Goal: Task Accomplishment & Management: Manage account settings

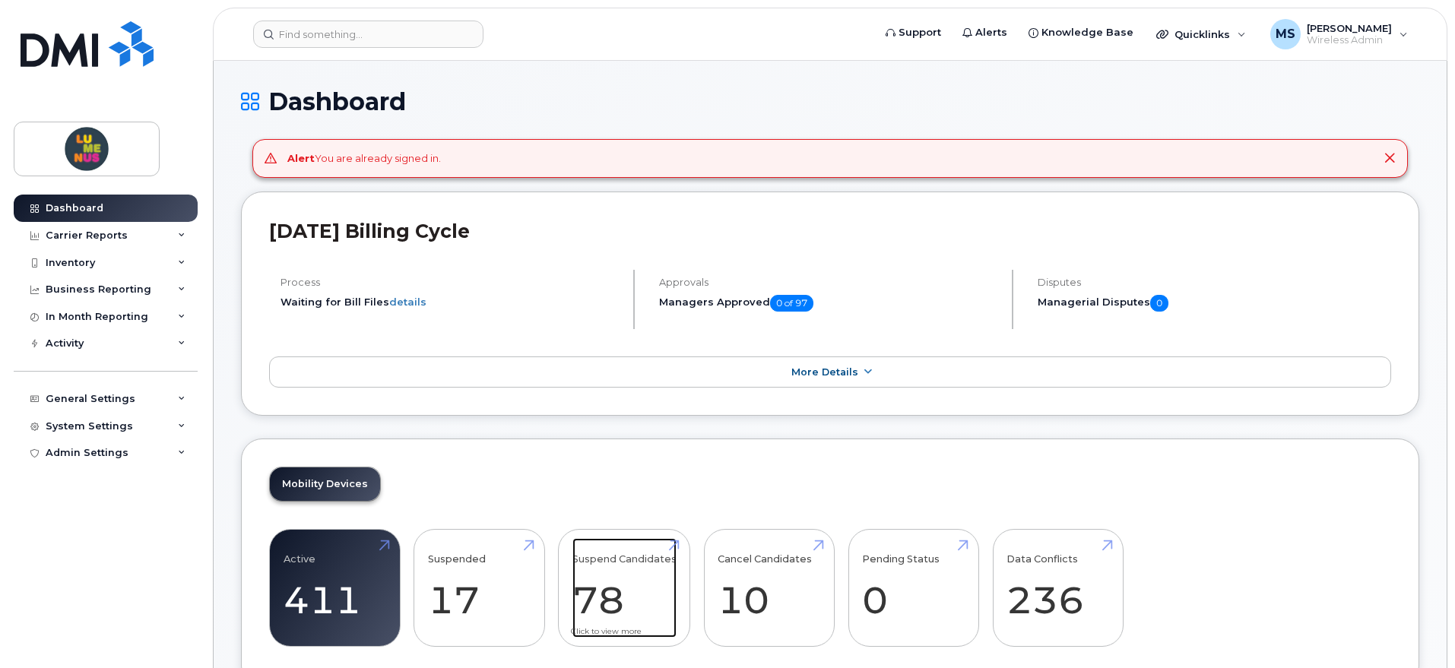
click at [620, 587] on link "Suspend Candidates 78" at bounding box center [625, 588] width 104 height 100
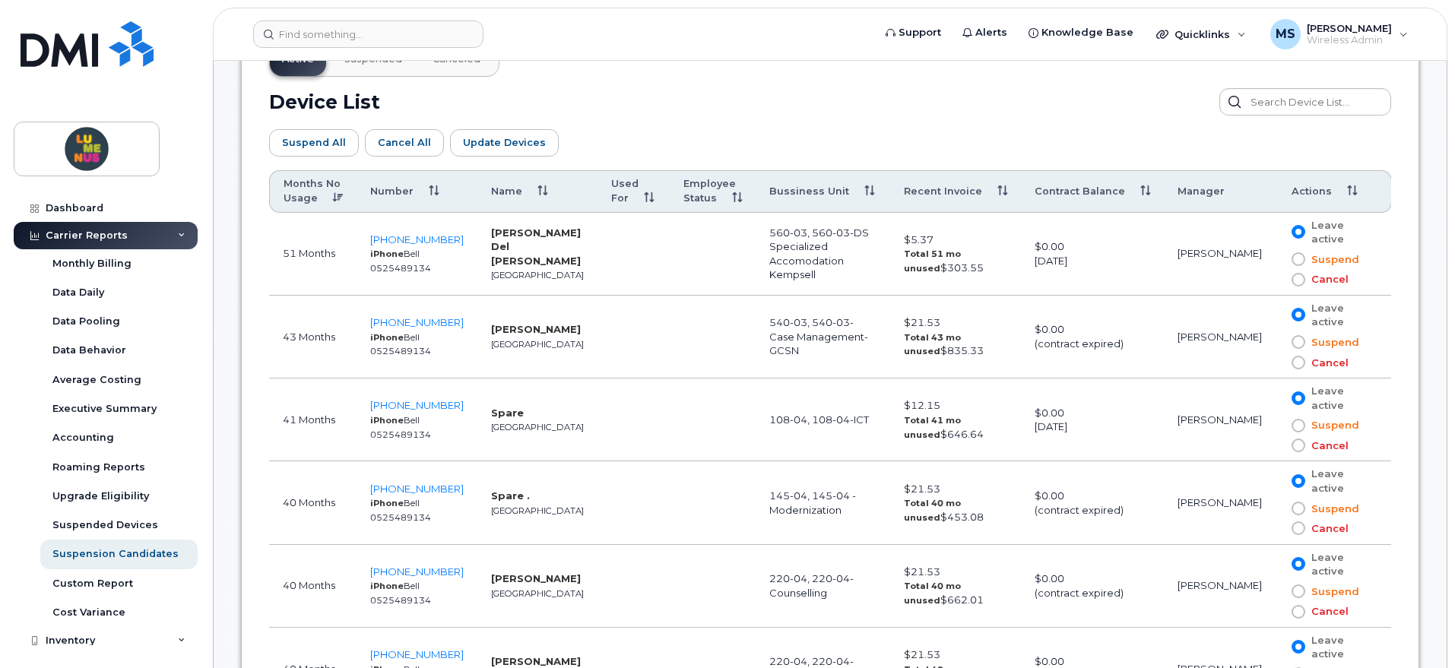
scroll to position [855, 0]
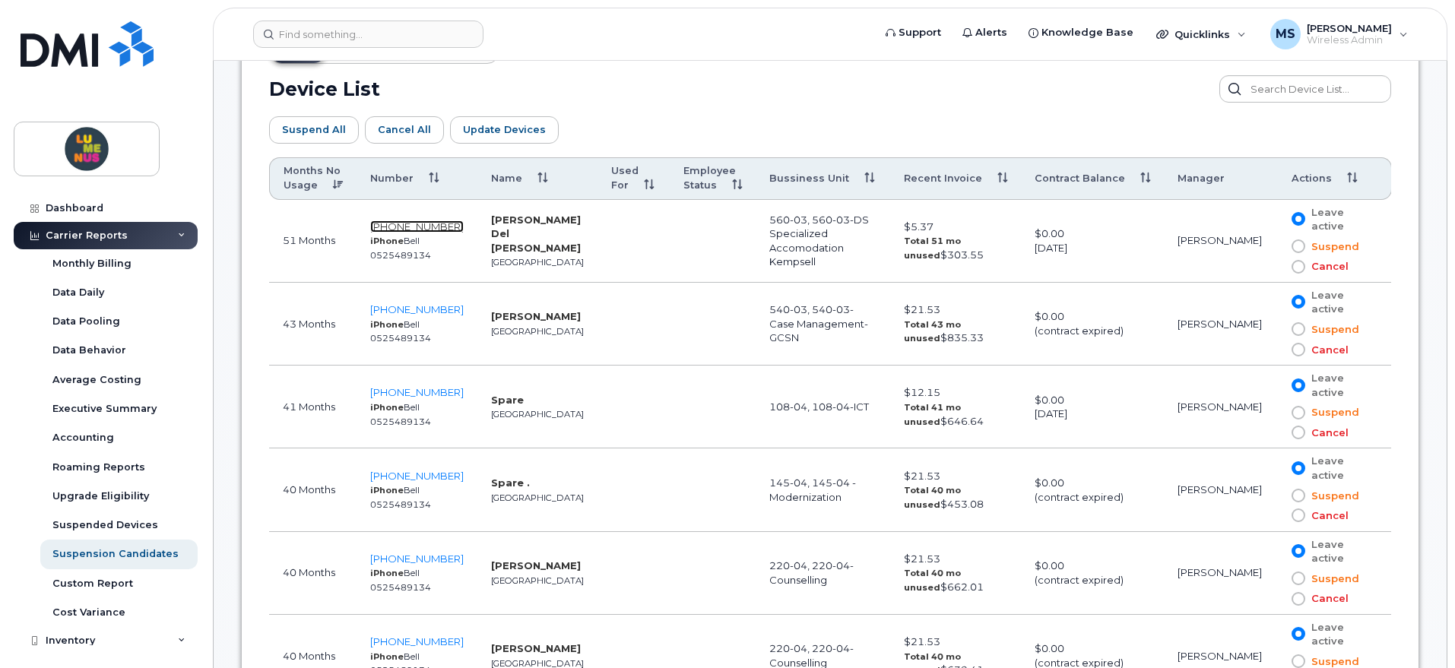
click at [413, 226] on span "[PHONE_NUMBER]" at bounding box center [417, 227] width 94 height 12
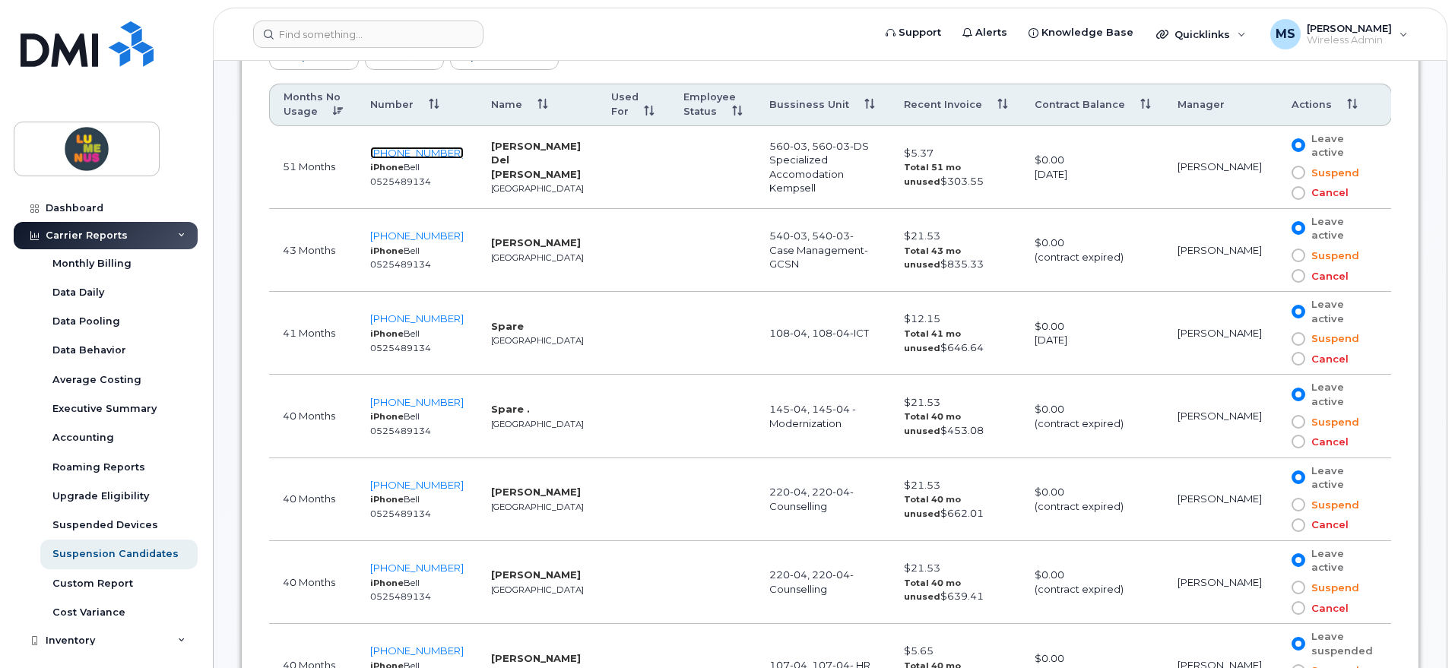
scroll to position [950, 0]
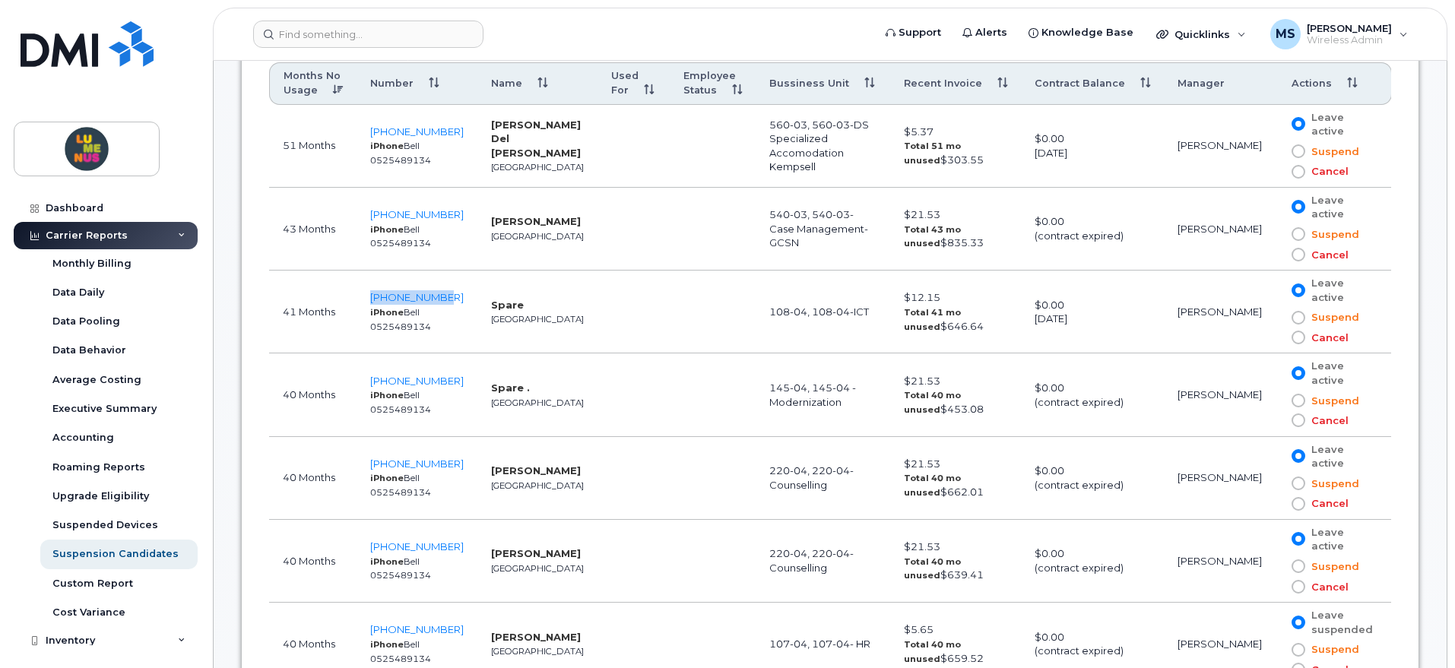
drag, startPoint x: 455, startPoint y: 298, endPoint x: 375, endPoint y: 302, distance: 80.7
click at [375, 302] on td "416-200-2738 iPhone Bell 0525489134" at bounding box center [417, 312] width 121 height 83
copy span "[PHONE_NUMBER]"
click at [1299, 316] on span at bounding box center [1299, 318] width 14 height 14
click at [1277, 318] on input "Suspend" at bounding box center [1277, 318] width 0 height 0
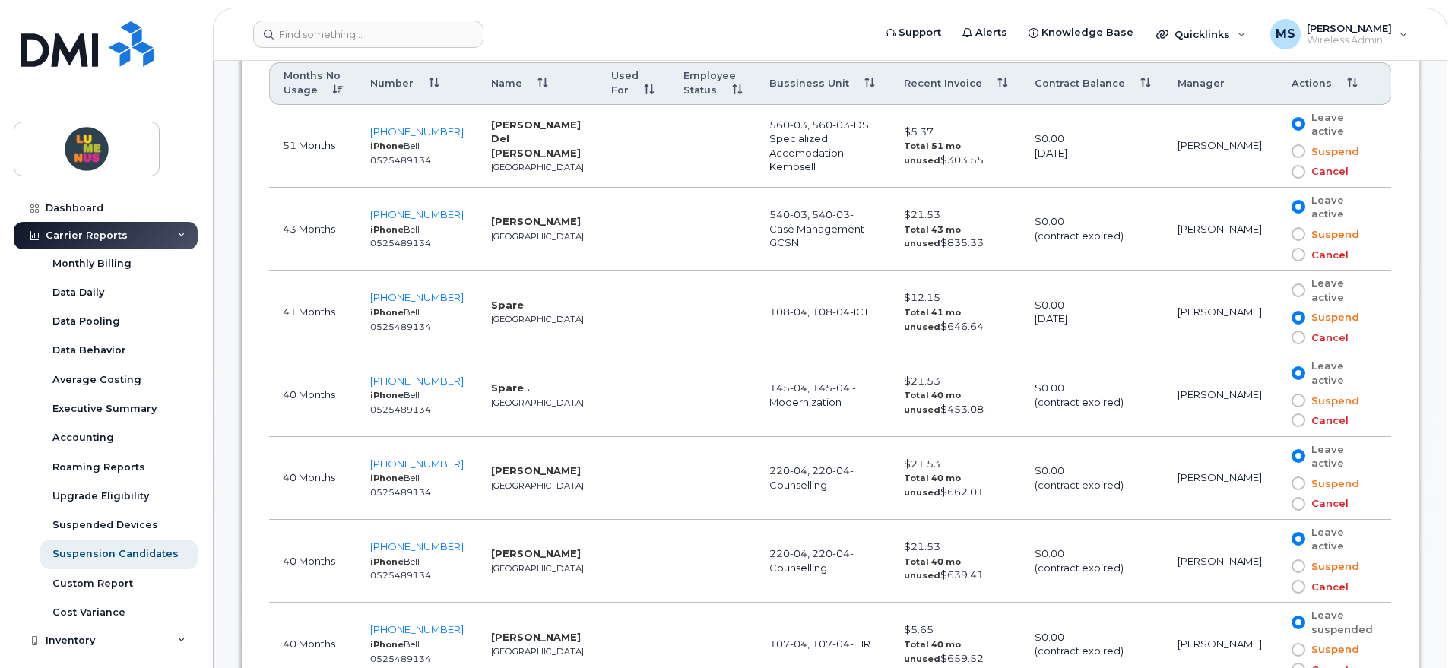
click at [1296, 288] on span at bounding box center [1299, 291] width 14 height 14
click at [1277, 290] on input "Leave active" at bounding box center [1277, 290] width 0 height 0
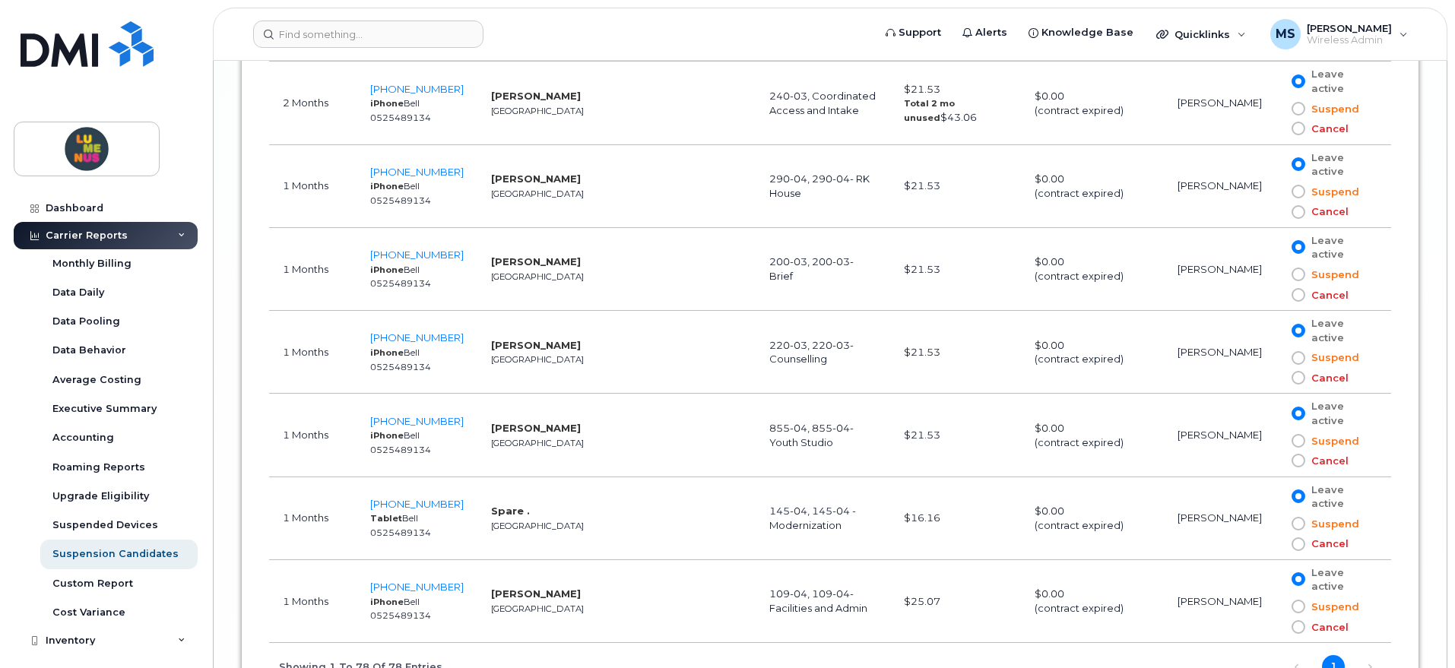
scroll to position [7021, 0]
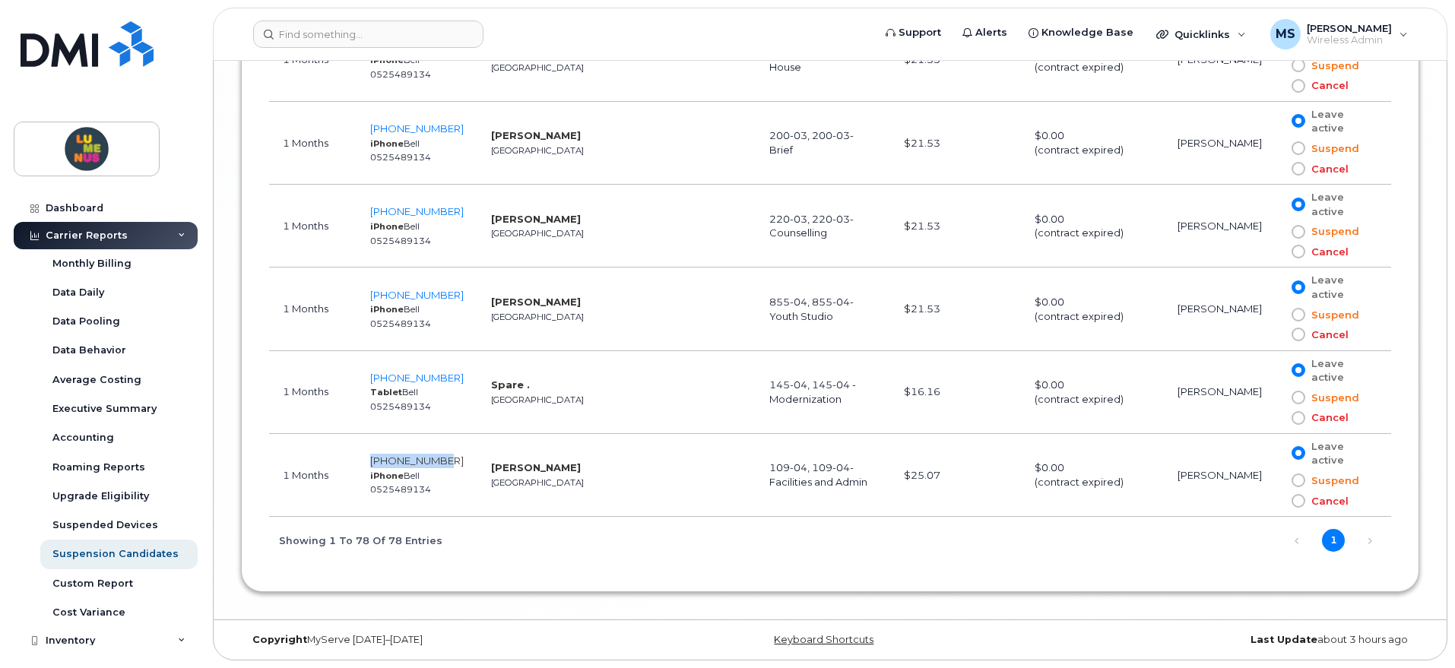
drag, startPoint x: 454, startPoint y: 459, endPoint x: 376, endPoint y: 460, distance: 77.6
click at [376, 460] on td "416-725-5076 iPhone Bell 0525489134" at bounding box center [417, 475] width 121 height 83
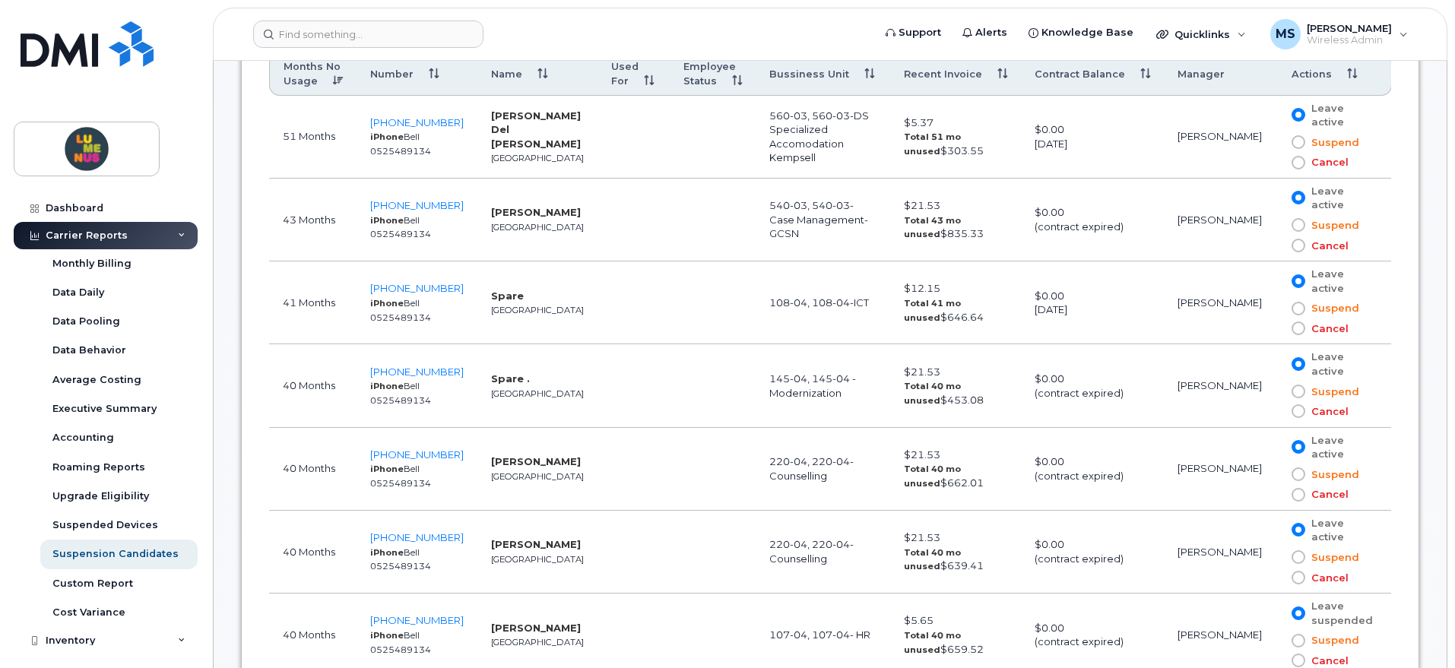
scroll to position [938, 0]
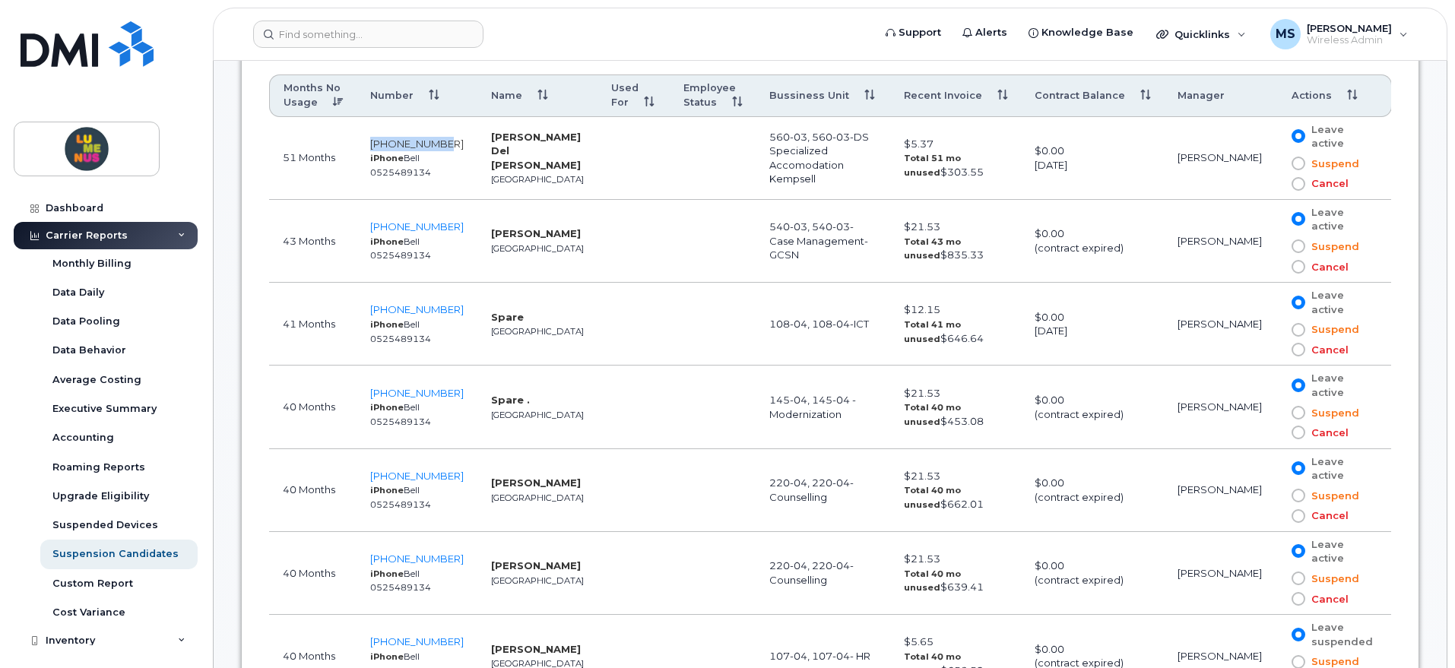
drag, startPoint x: 453, startPoint y: 142, endPoint x: 377, endPoint y: 149, distance: 76.3
click at [377, 149] on td "416-564-2832 iPhone Bell 0525489134" at bounding box center [417, 158] width 121 height 83
copy span "416-564-2832"
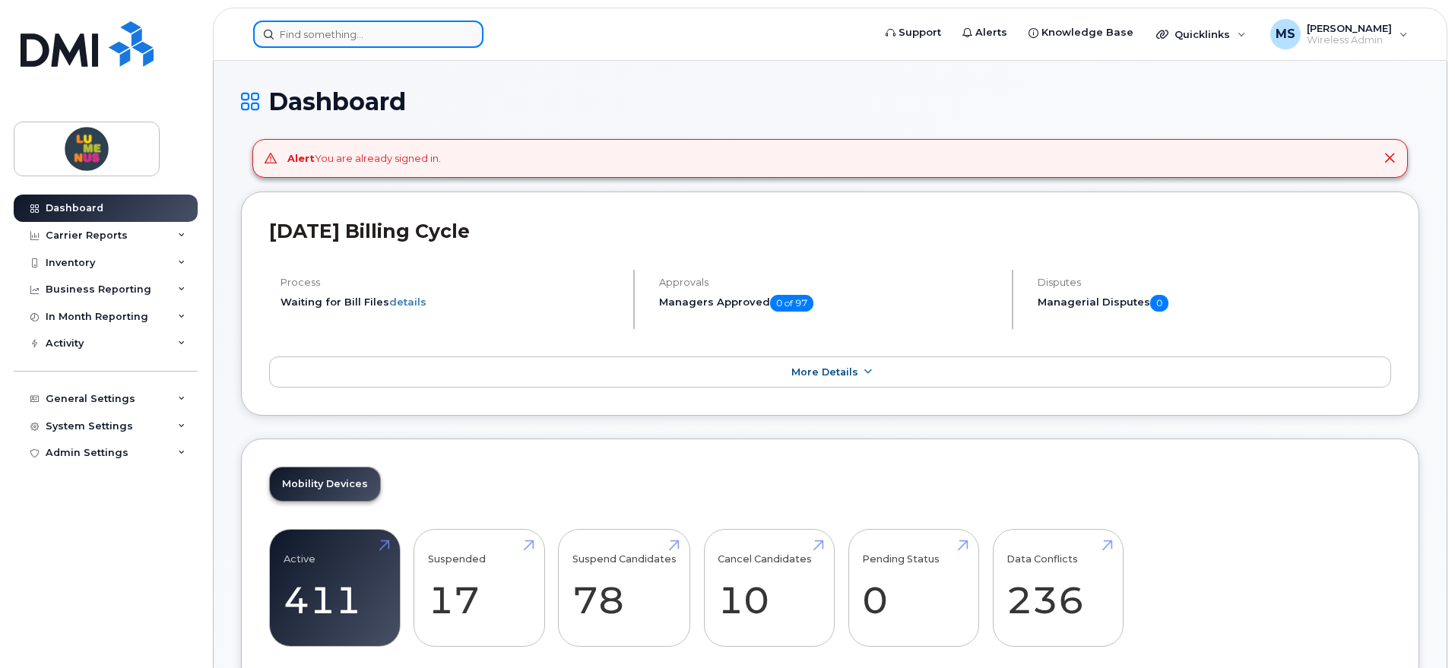
click at [366, 39] on input at bounding box center [368, 34] width 230 height 27
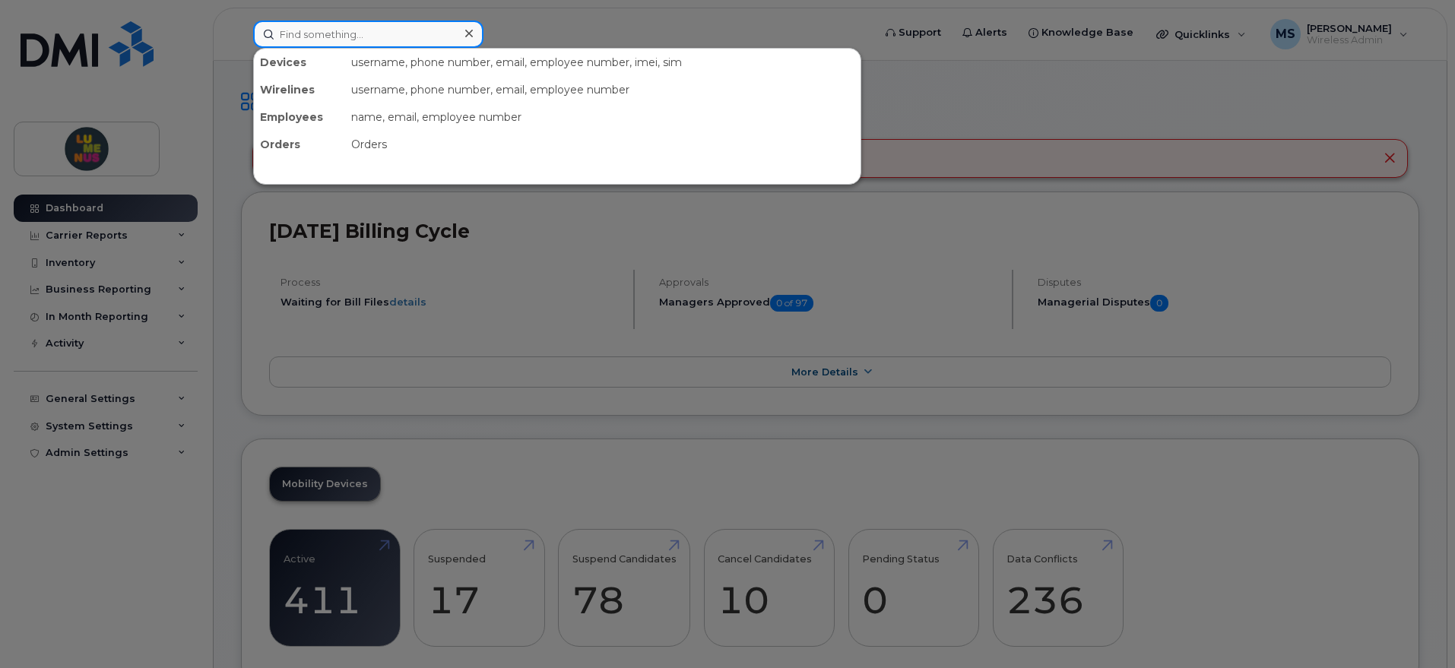
paste input "[PHONE_NUMBER]"
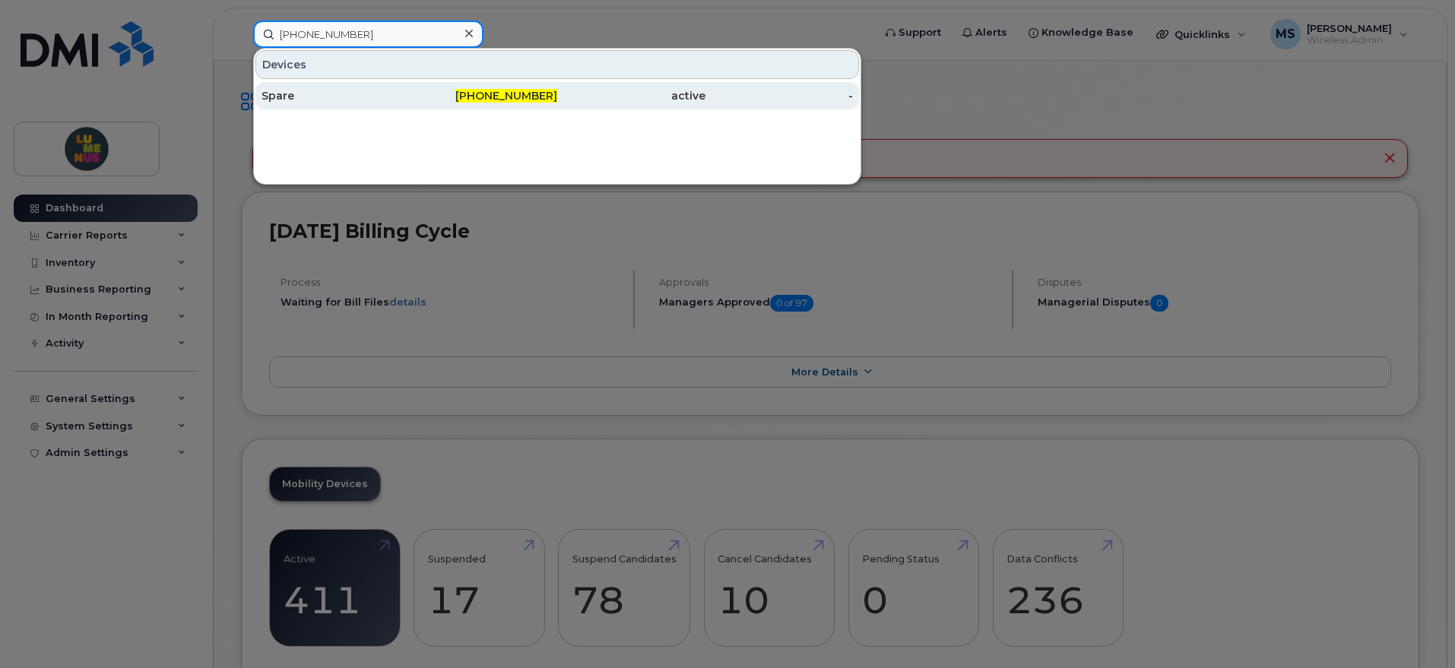
type input "[PHONE_NUMBER]"
click at [511, 93] on span "[PHONE_NUMBER]" at bounding box center [506, 96] width 102 height 14
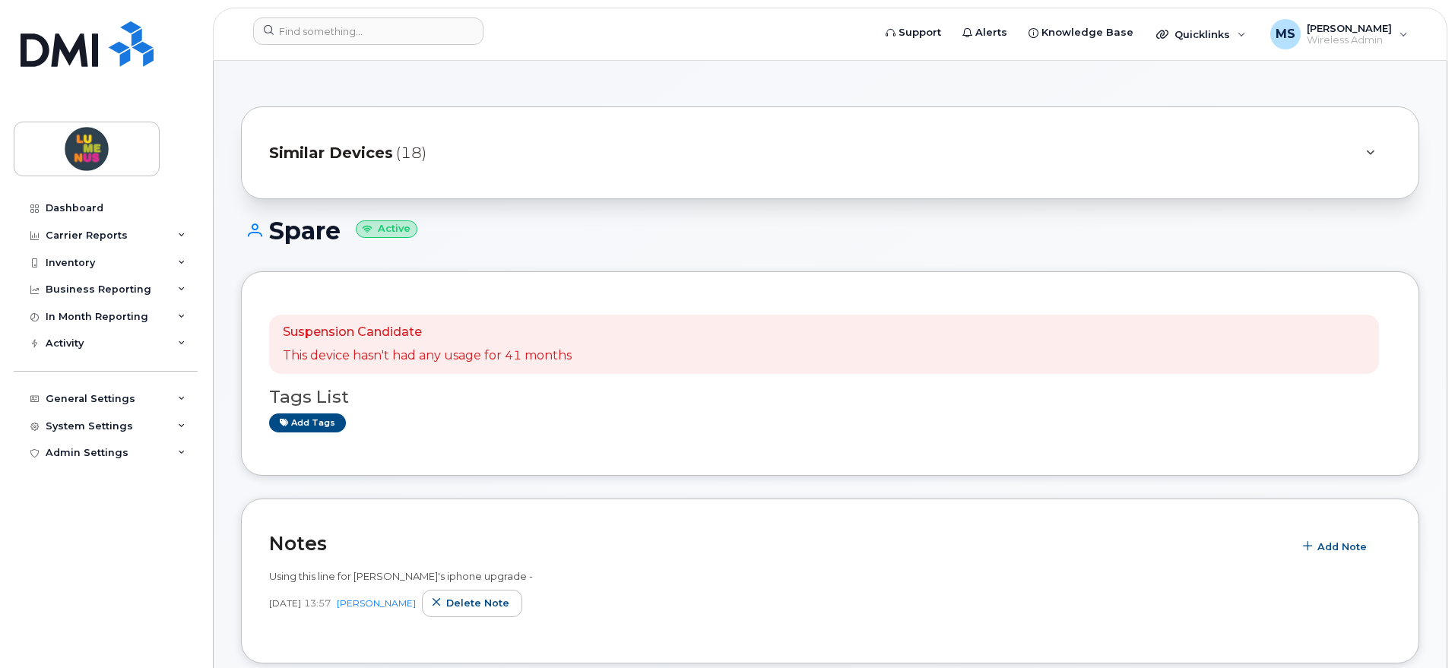
click at [375, 151] on span "Similar Devices" at bounding box center [331, 153] width 124 height 22
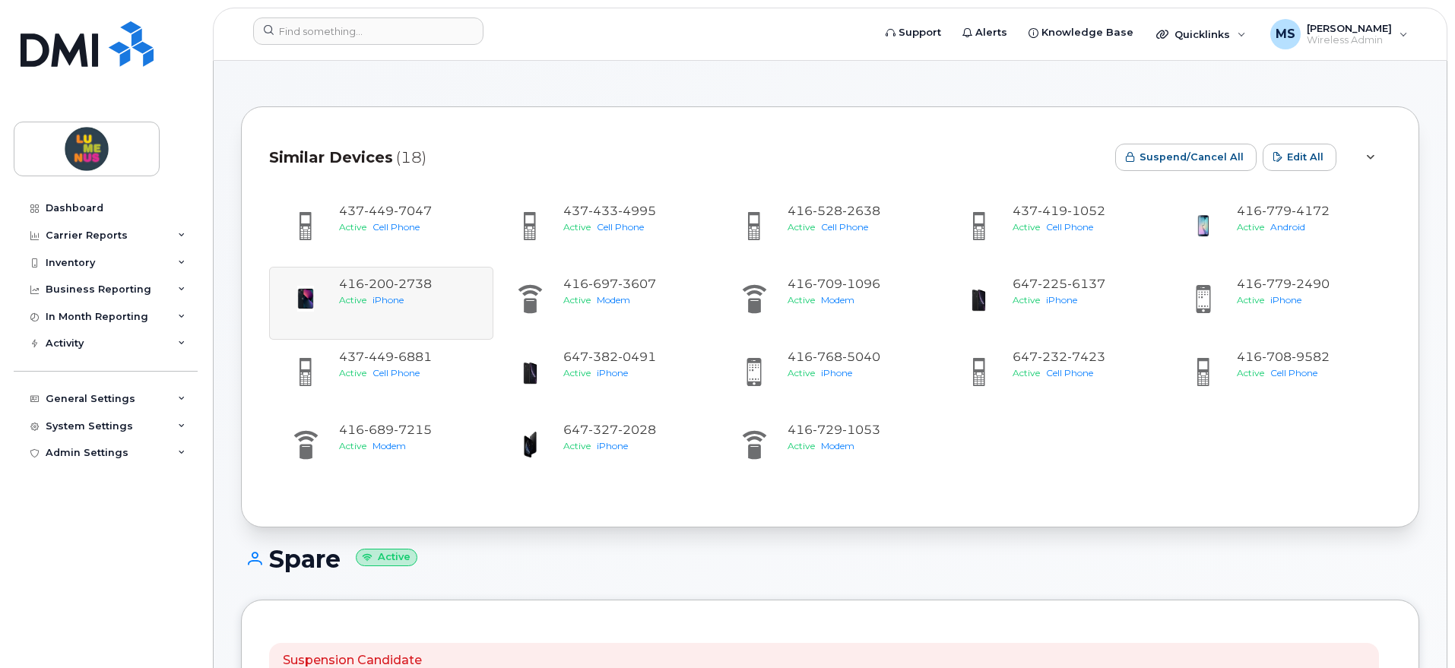
click at [388, 154] on span "Similar Devices" at bounding box center [331, 158] width 124 height 22
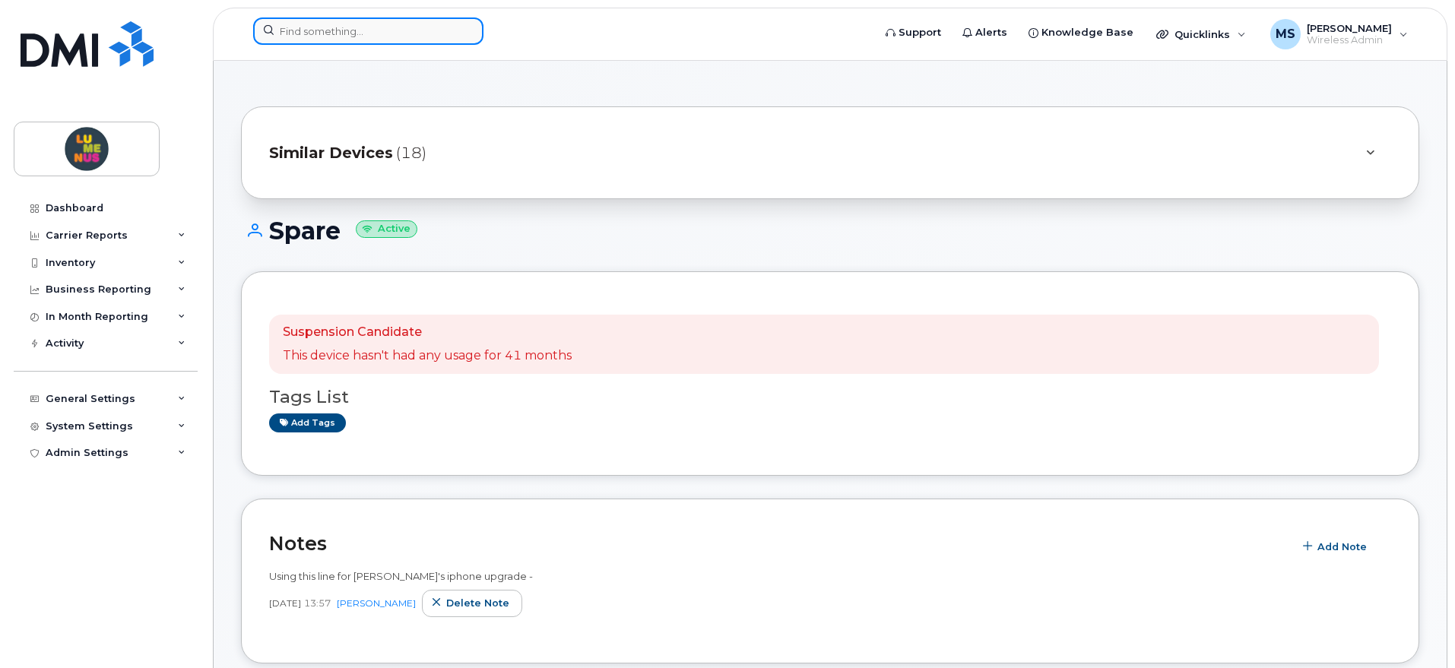
click at [404, 30] on input at bounding box center [368, 30] width 230 height 27
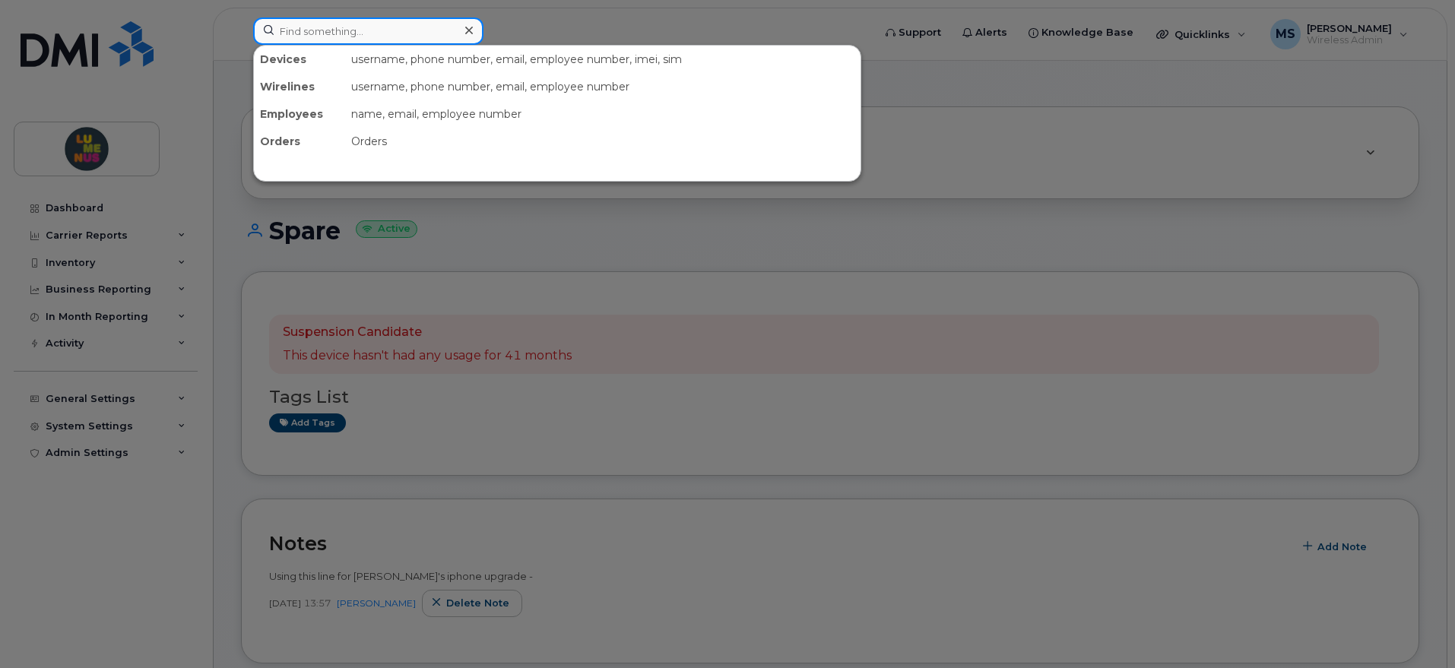
paste input "416-564-2832"
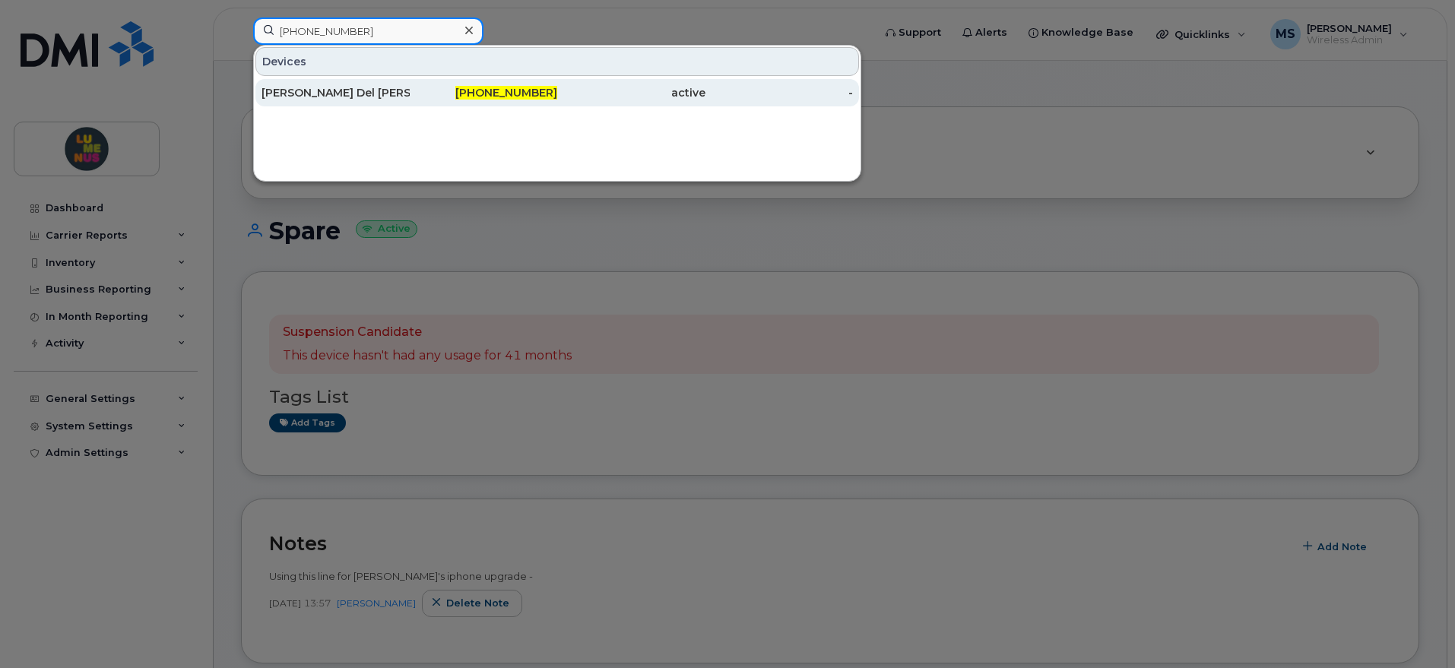
type input "416-564-2832"
click at [429, 90] on div "416-564-2832" at bounding box center [484, 92] width 148 height 15
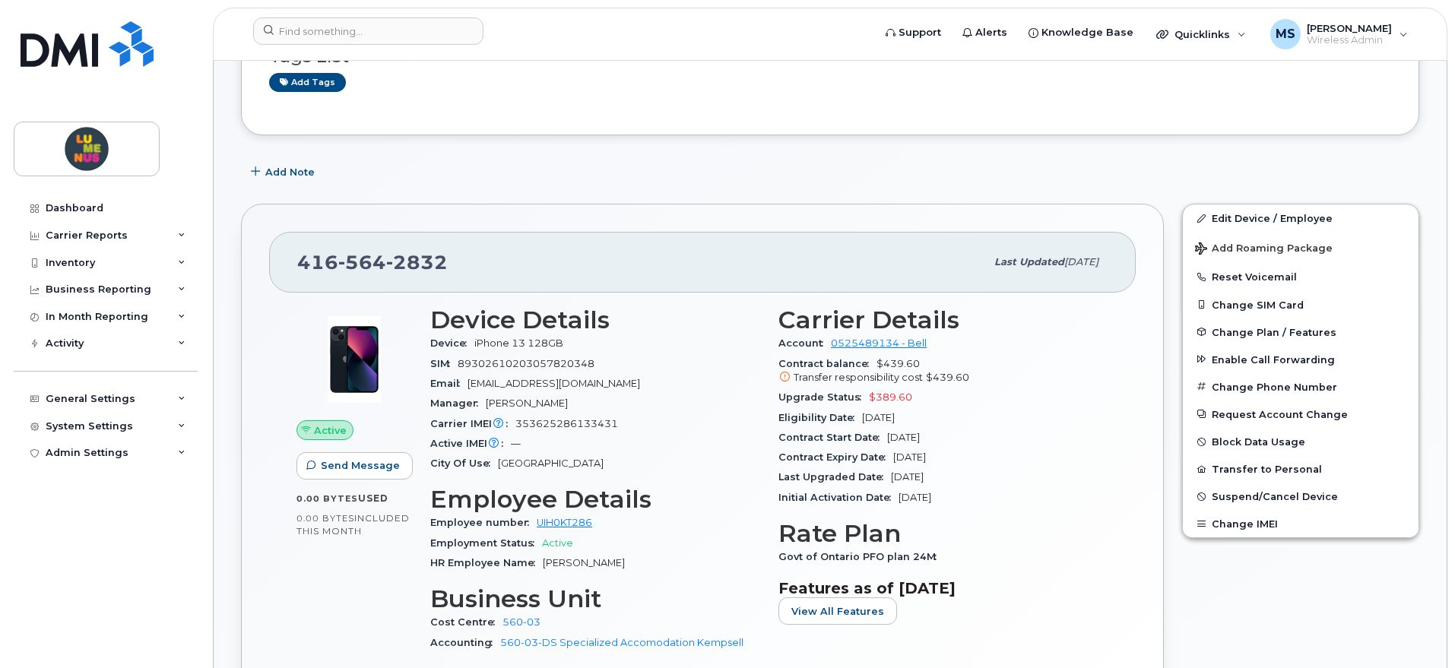
scroll to position [380, 0]
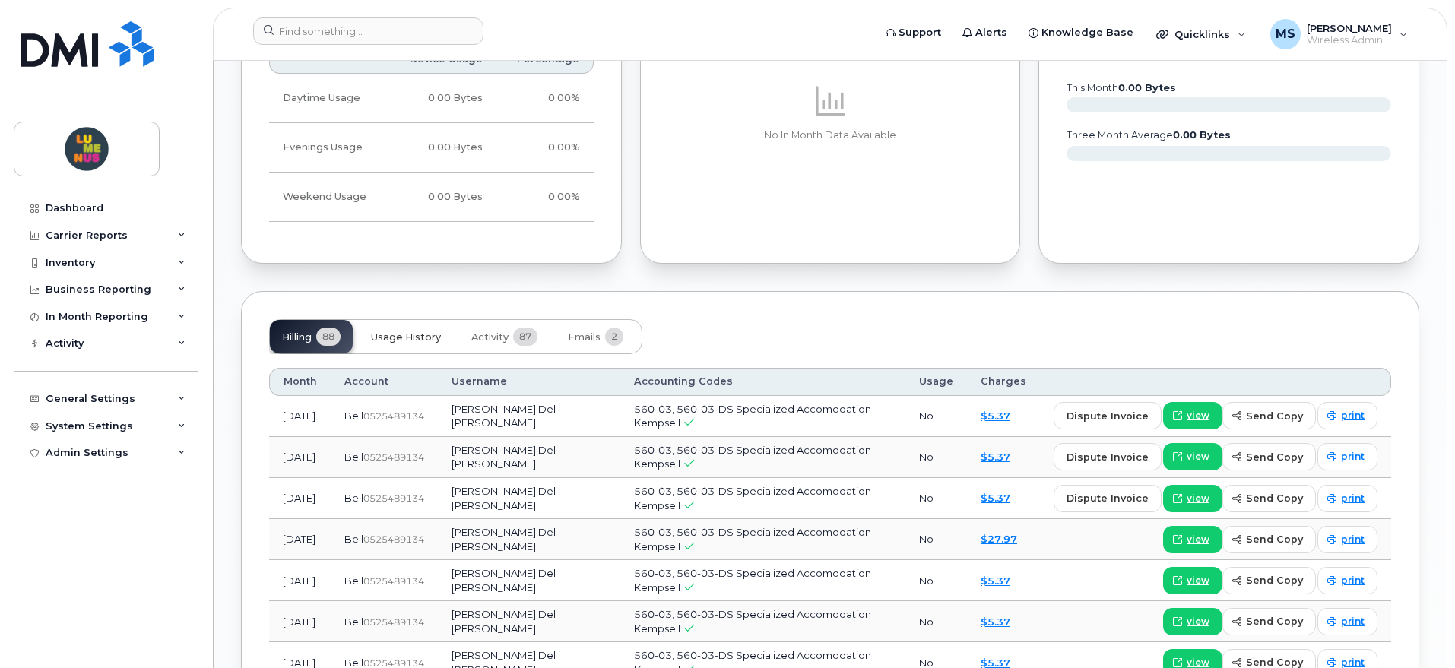
click at [424, 334] on span "Usage History" at bounding box center [406, 338] width 70 height 12
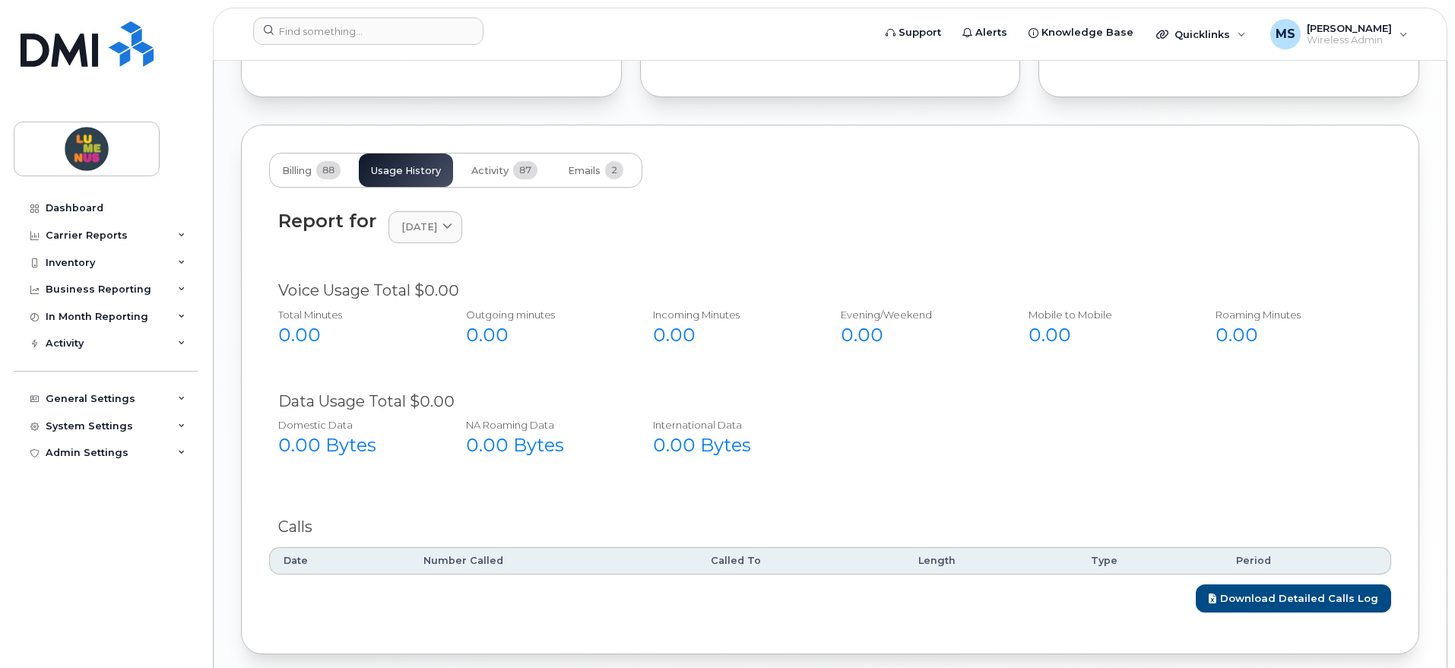
scroll to position [1274, 0]
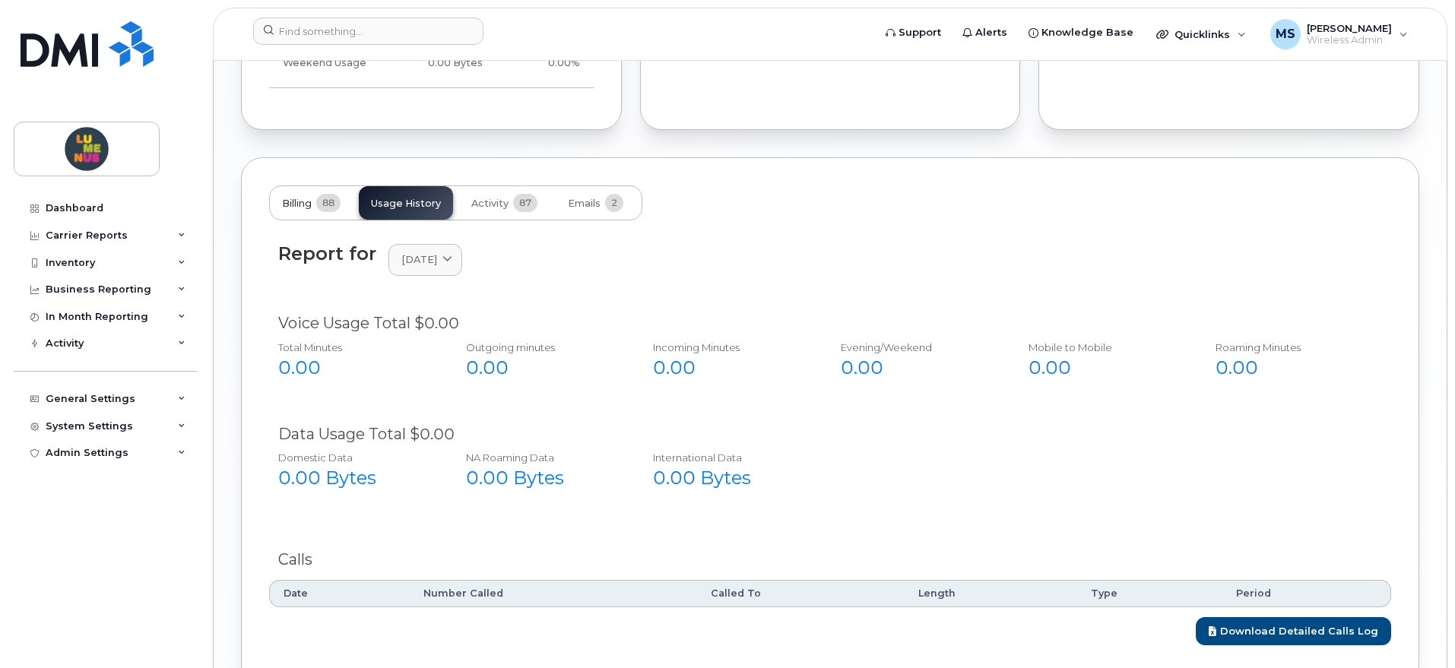
click at [315, 203] on button "Billing 88" at bounding box center [311, 202] width 83 height 33
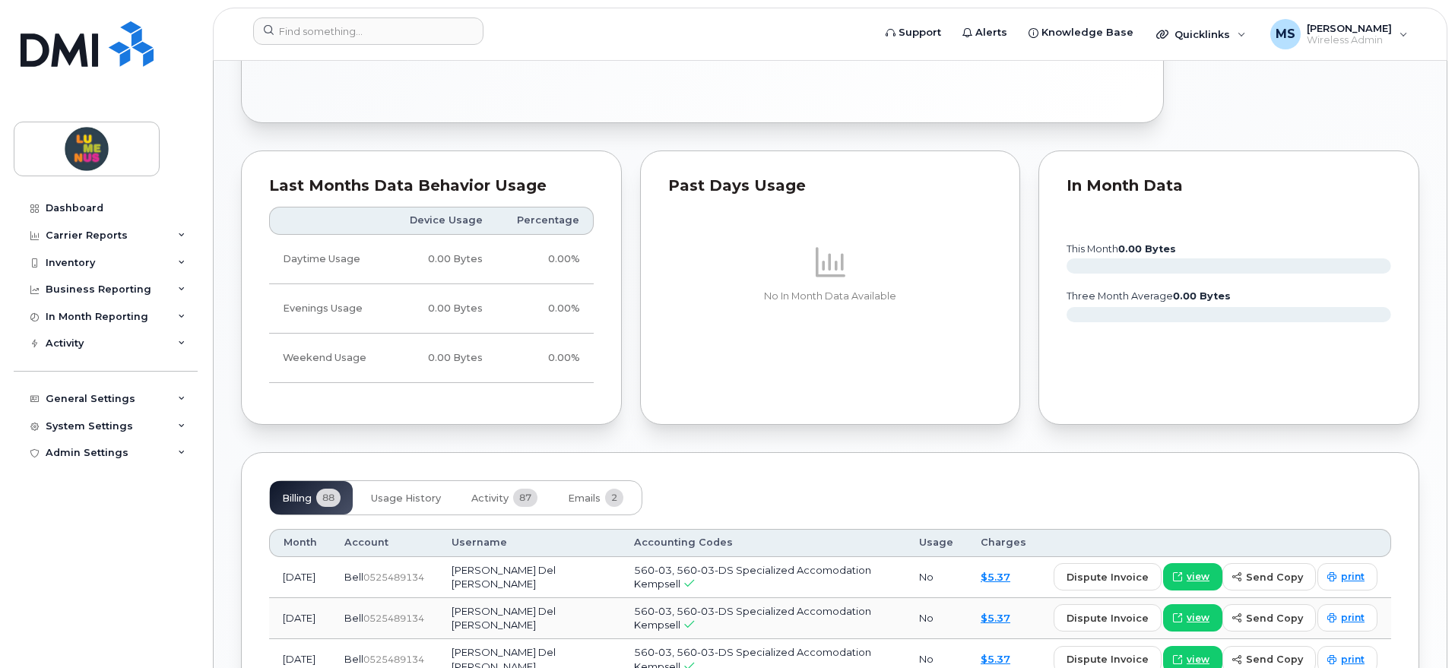
scroll to position [1264, 0]
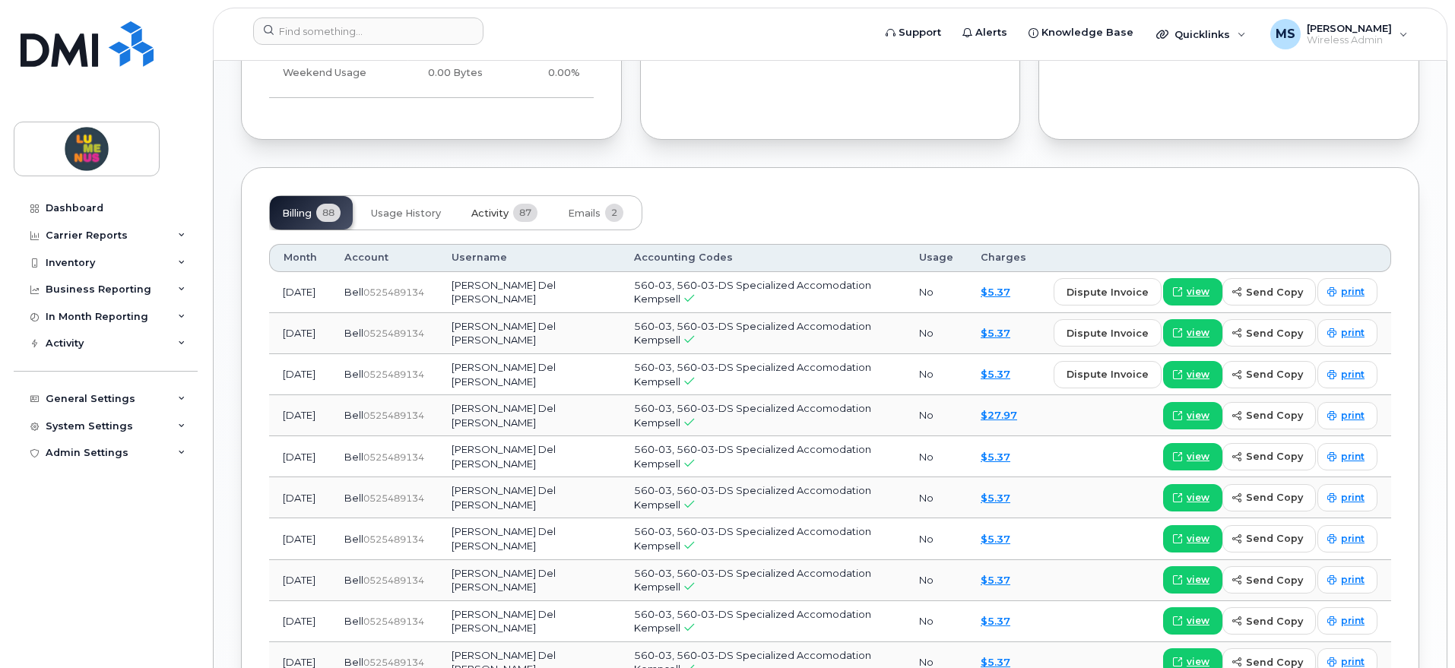
click at [494, 211] on span "Activity" at bounding box center [489, 214] width 37 height 12
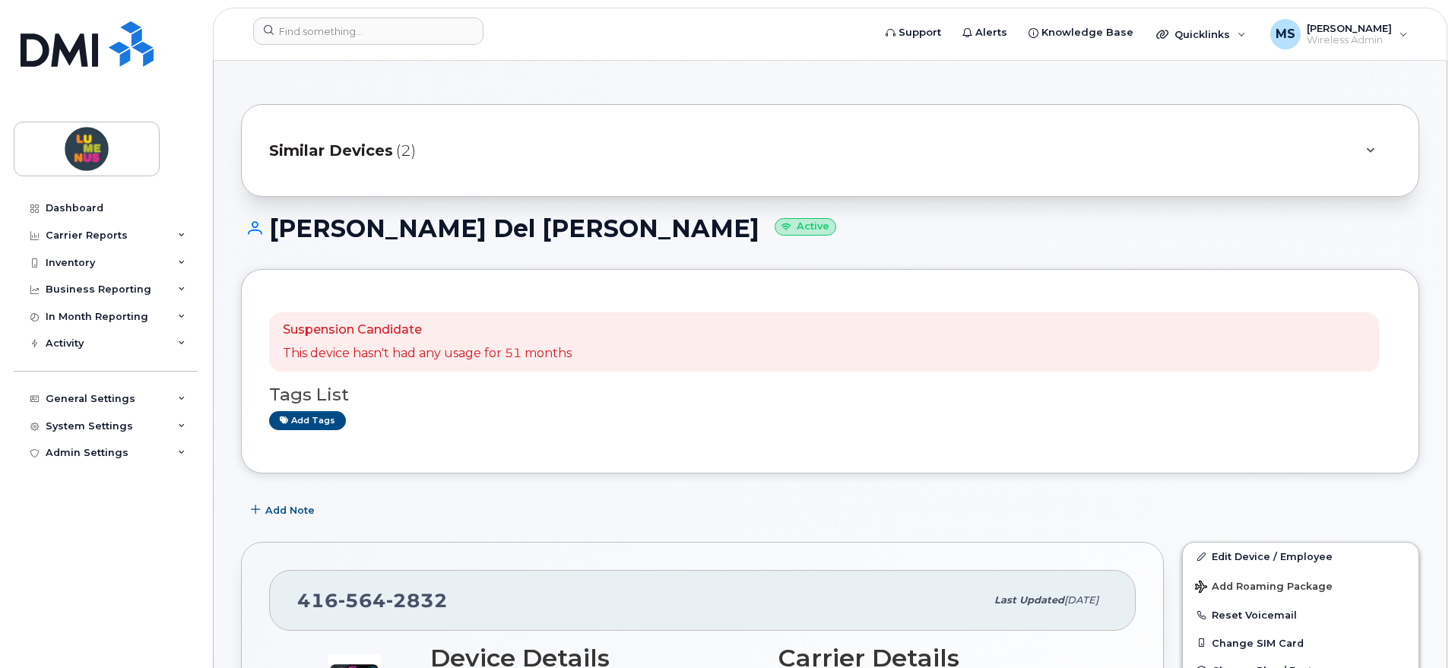
scroll to position [0, 0]
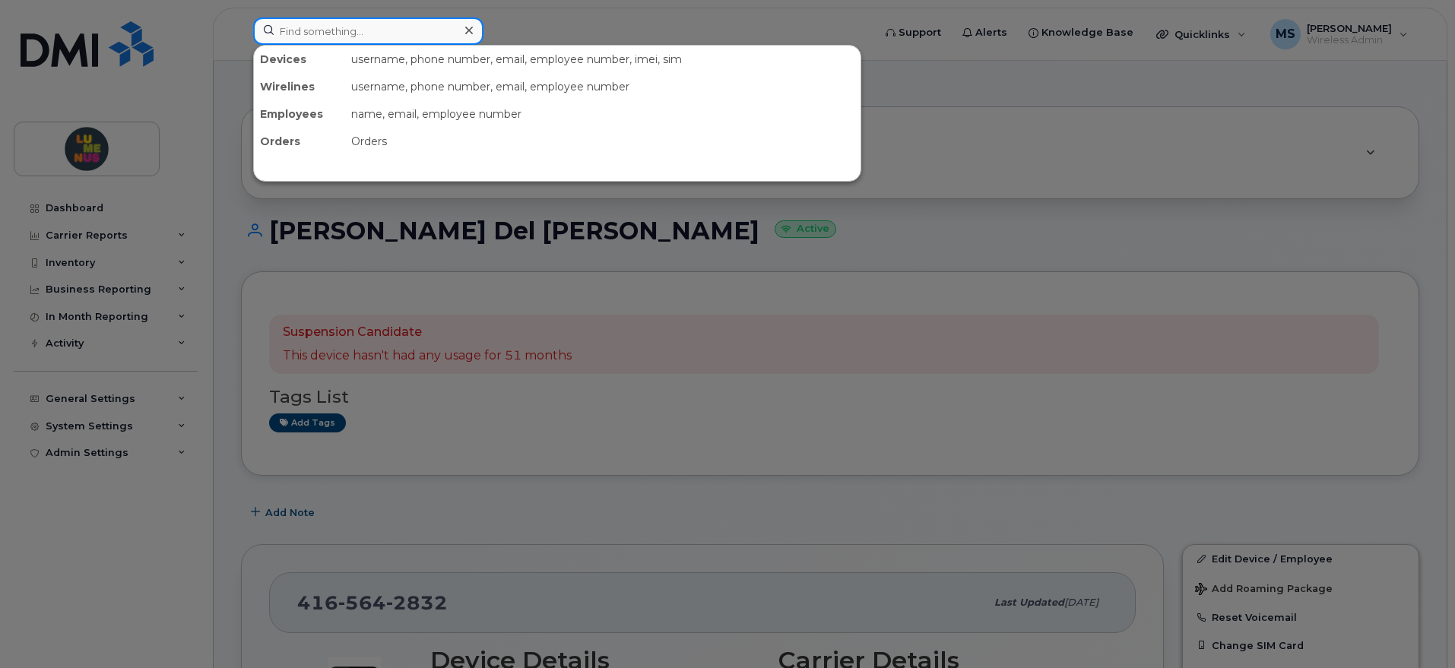
click at [401, 32] on input at bounding box center [368, 30] width 230 height 27
paste input "647-237-3992"
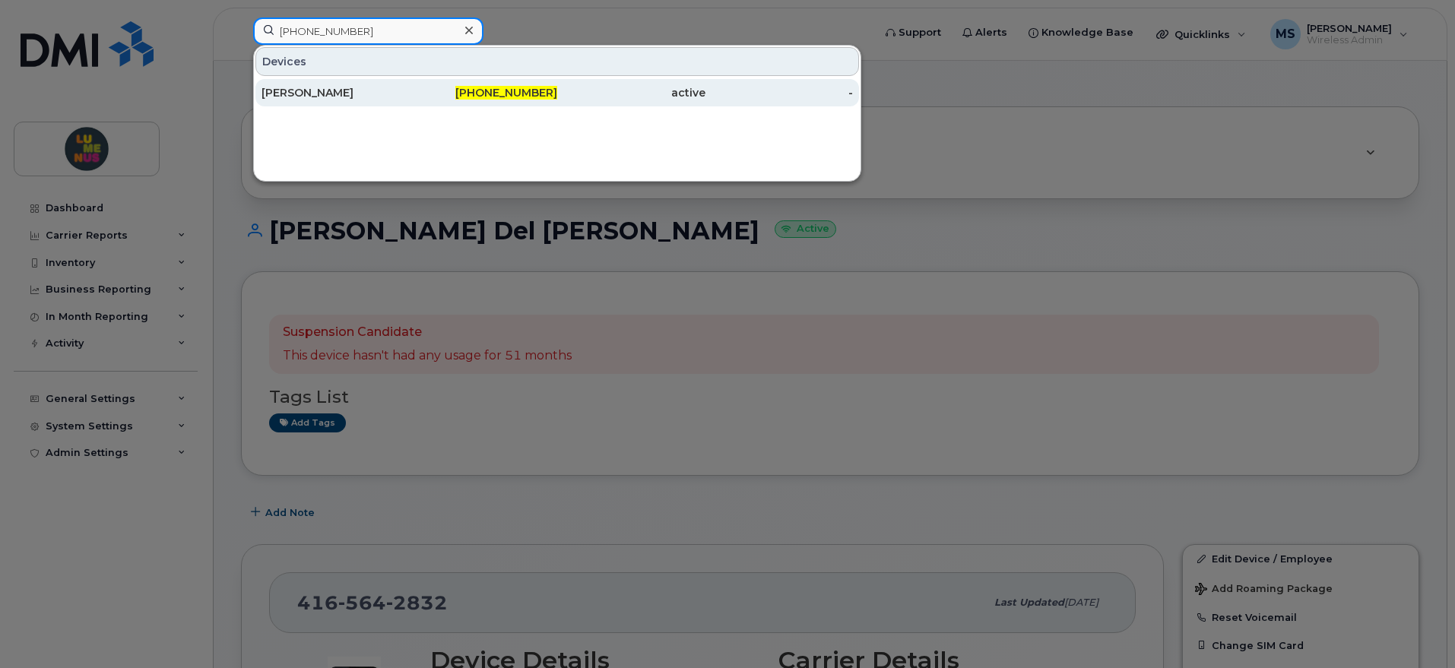
type input "647-237-3992"
click at [366, 87] on div "Catia Valenti" at bounding box center [336, 92] width 148 height 15
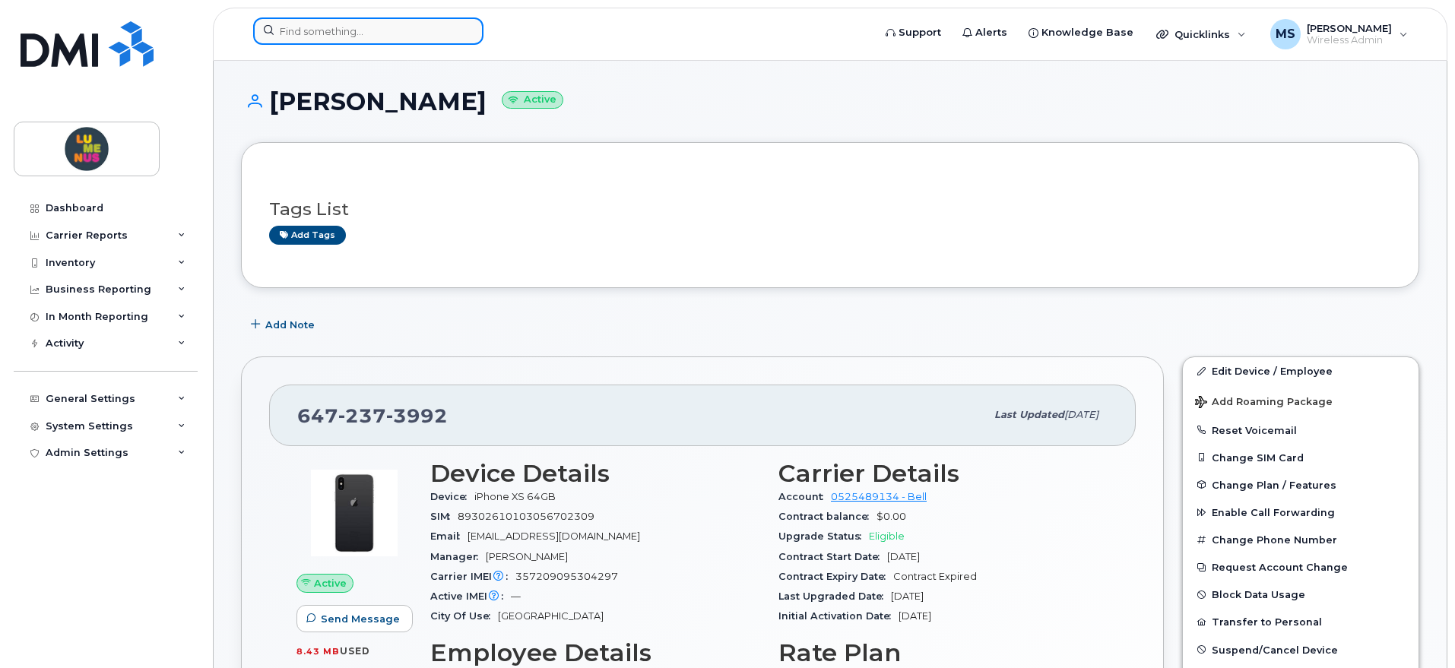
click at [410, 19] on input at bounding box center [368, 30] width 230 height 27
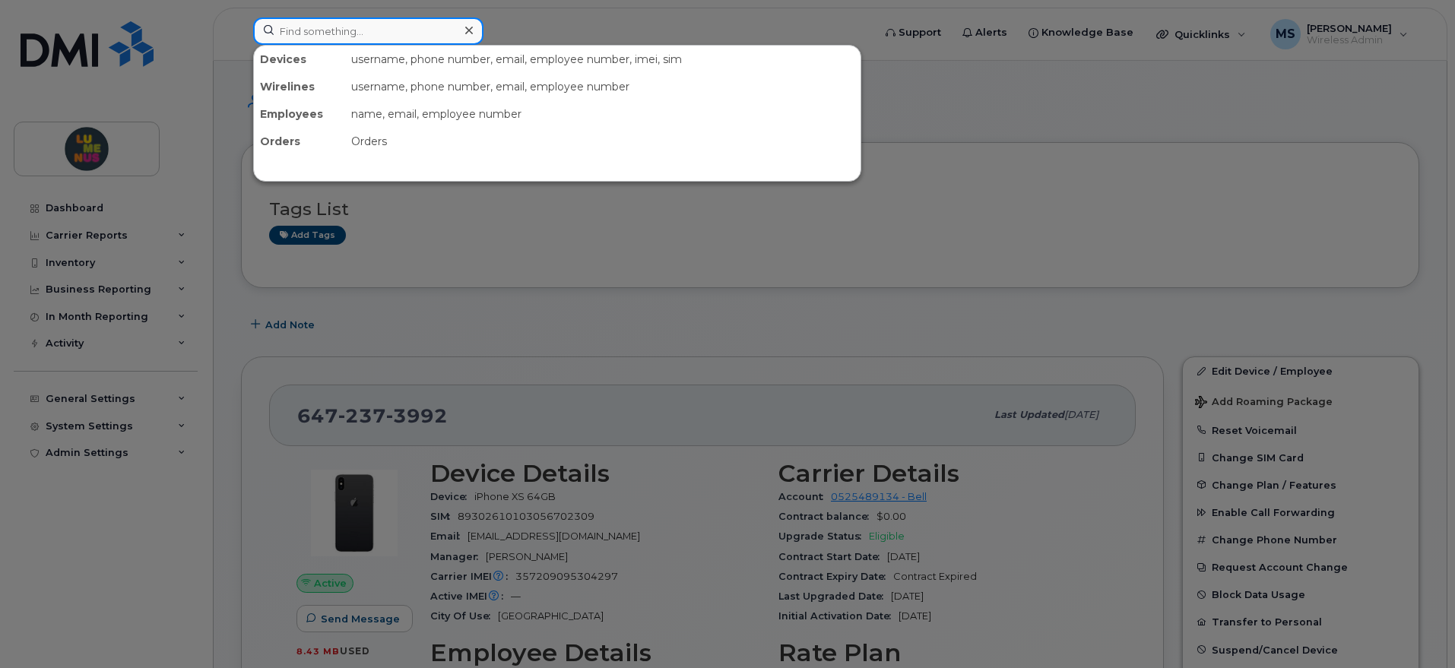
paste input "[PHONE_NUMBER]"
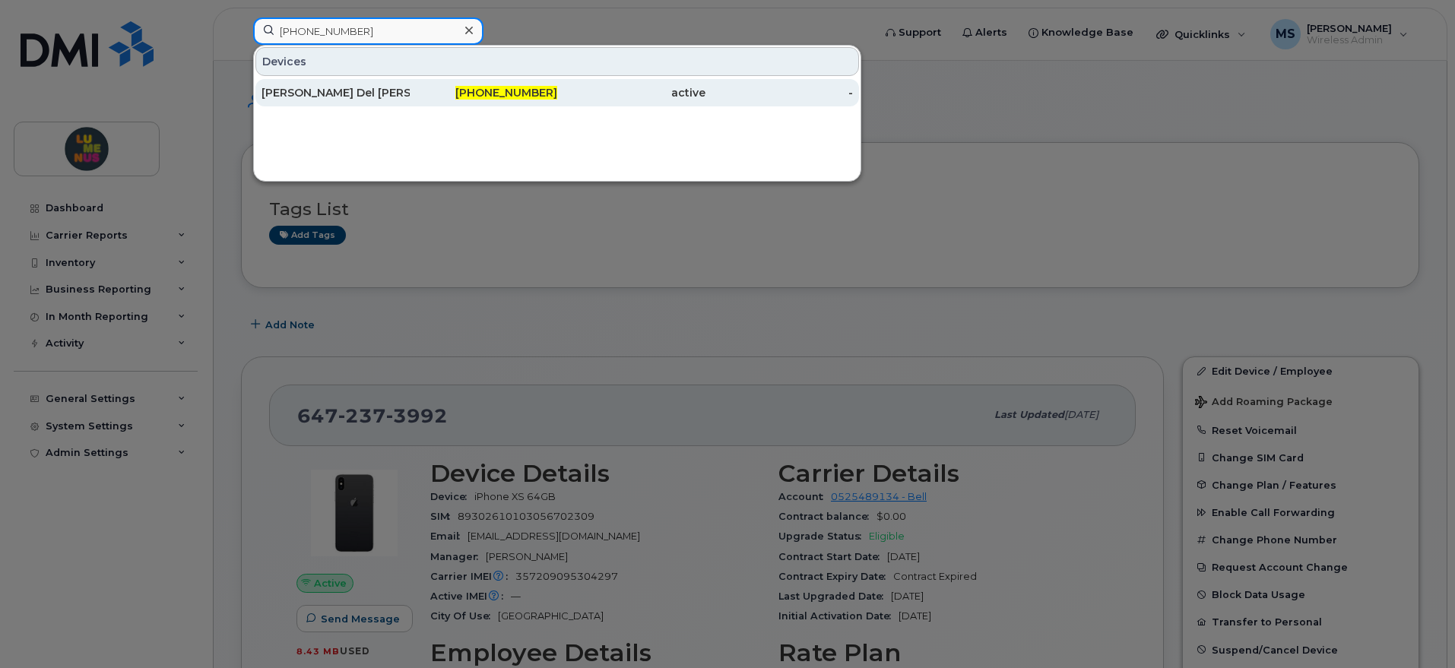
type input "[PHONE_NUMBER]"
click at [439, 94] on div "[PHONE_NUMBER]" at bounding box center [484, 92] width 148 height 15
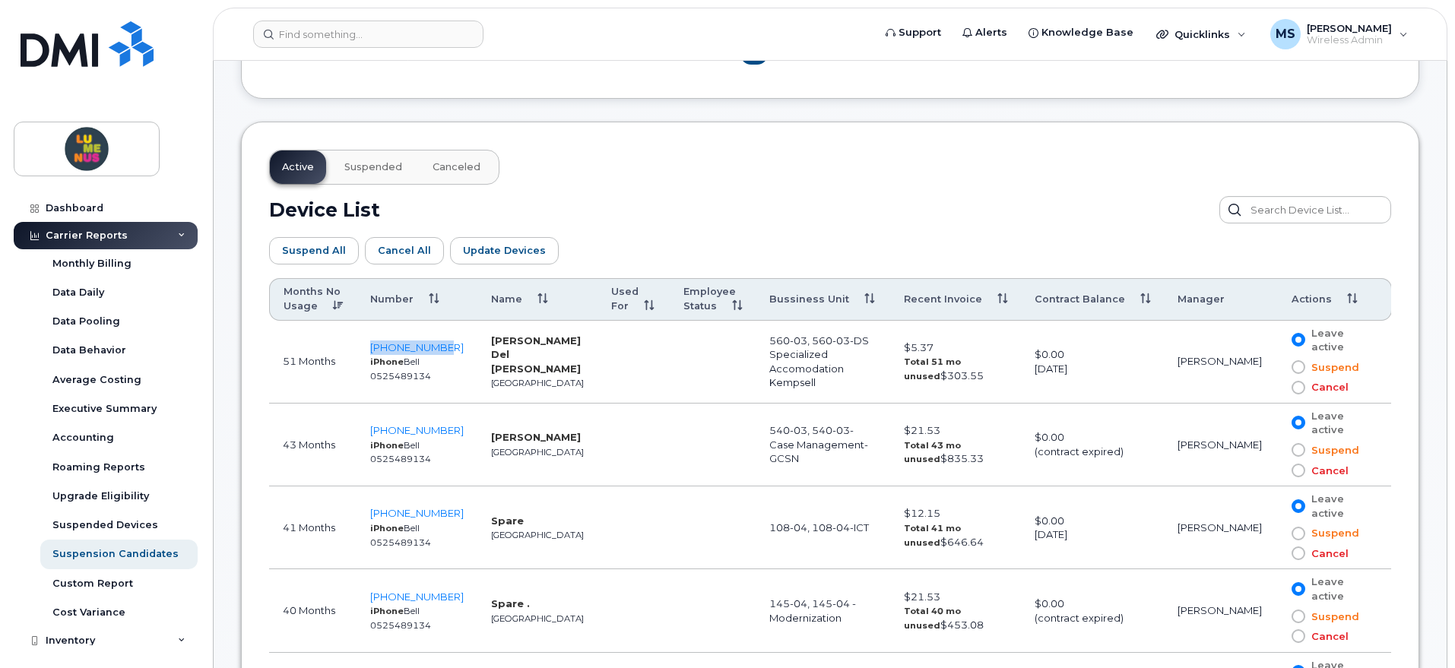
scroll to position [855, 0]
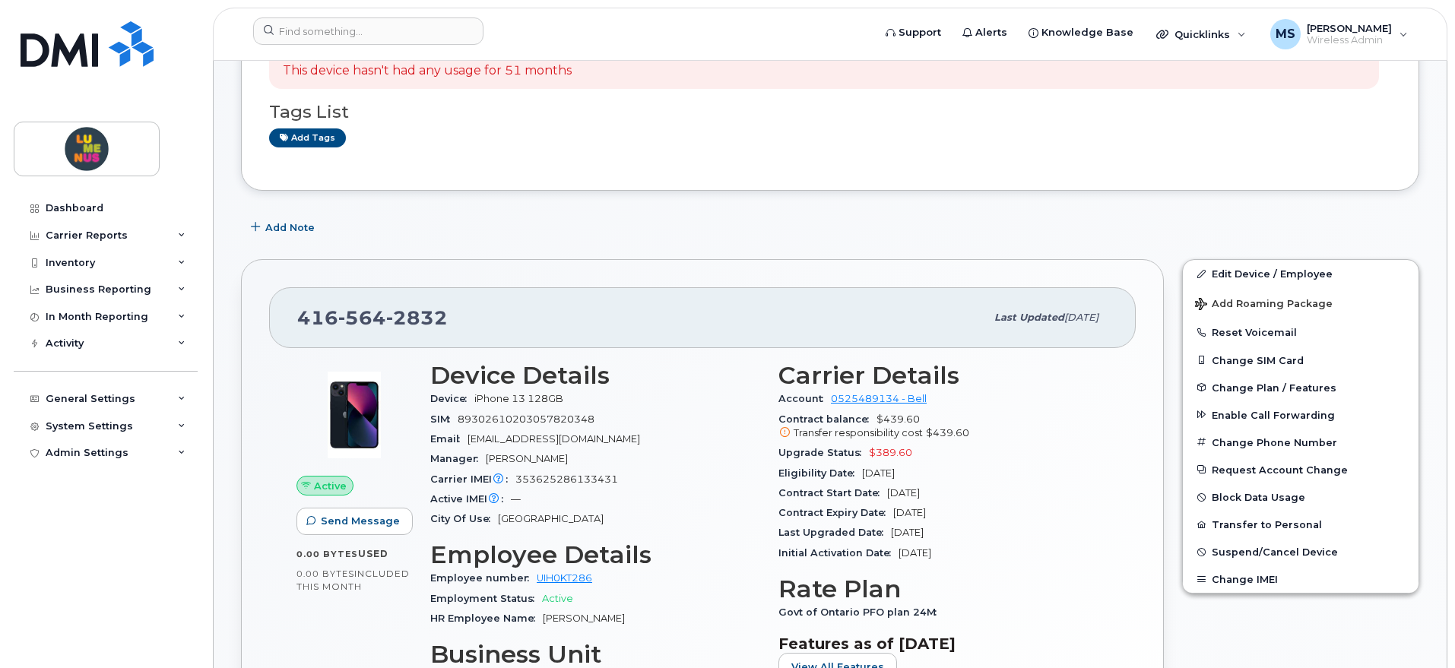
scroll to position [190, 0]
